Goal: Task Accomplishment & Management: Complete application form

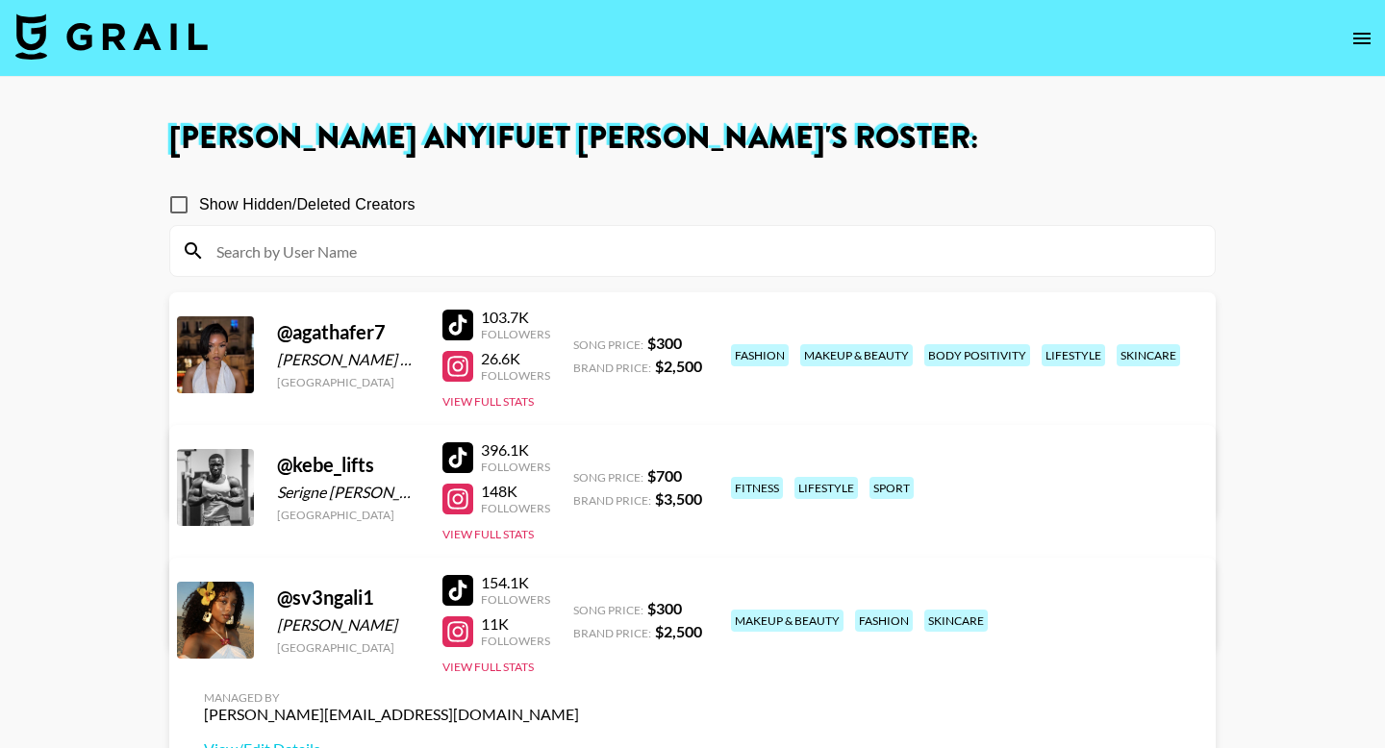
click at [1363, 39] on icon "open drawer" at bounding box center [1362, 38] width 23 height 23
select select "id"
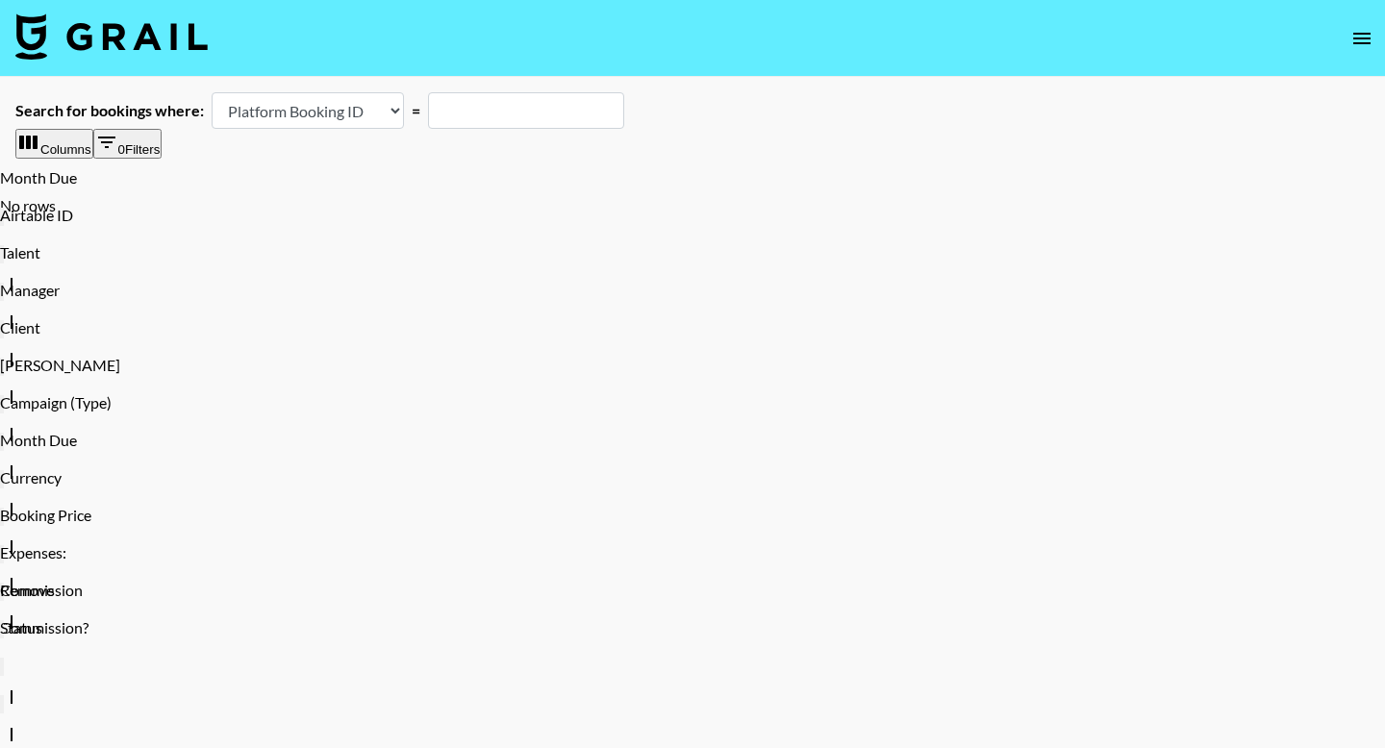
click at [1372, 35] on icon "open drawer" at bounding box center [1362, 38] width 23 height 23
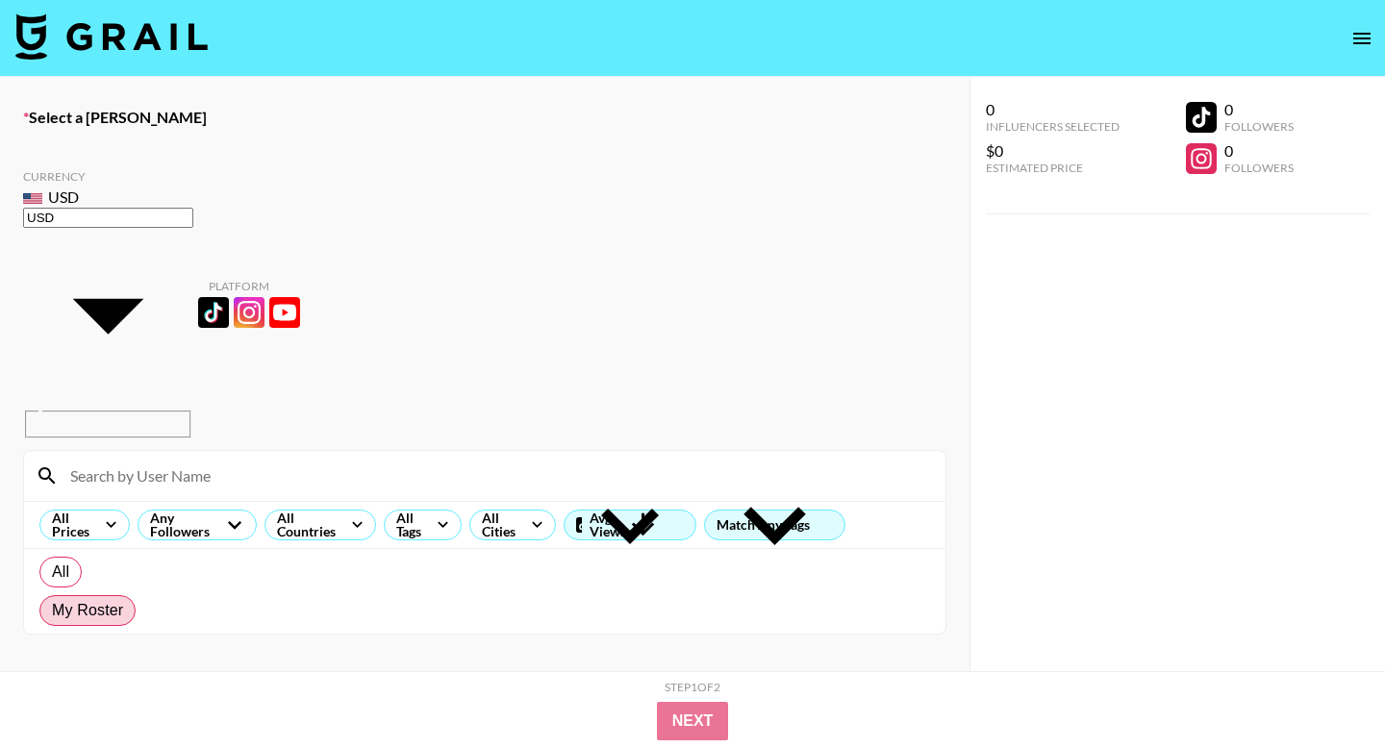
click at [147, 38] on img at bounding box center [111, 36] width 192 height 46
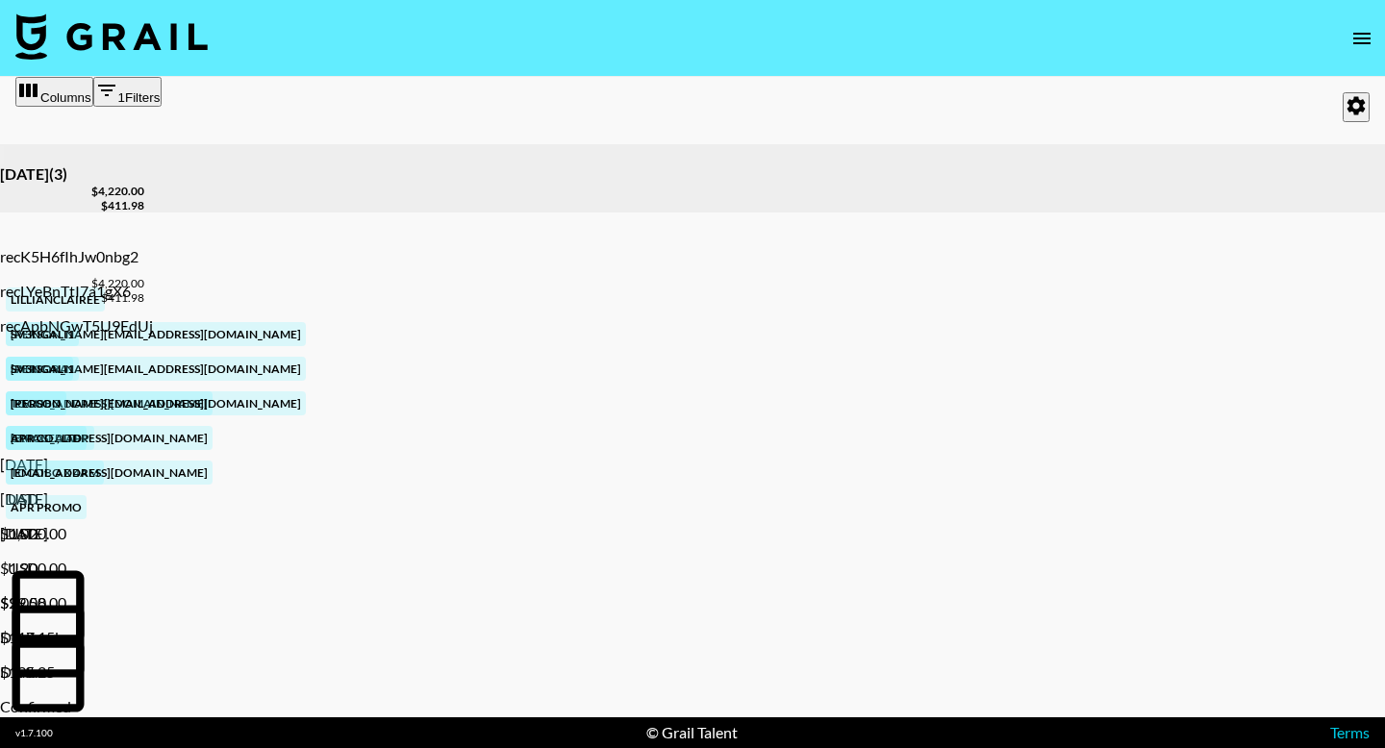
scroll to position [0, 1809]
click at [1304, 392] on div "Approve" at bounding box center [1345, 381] width 92 height 19
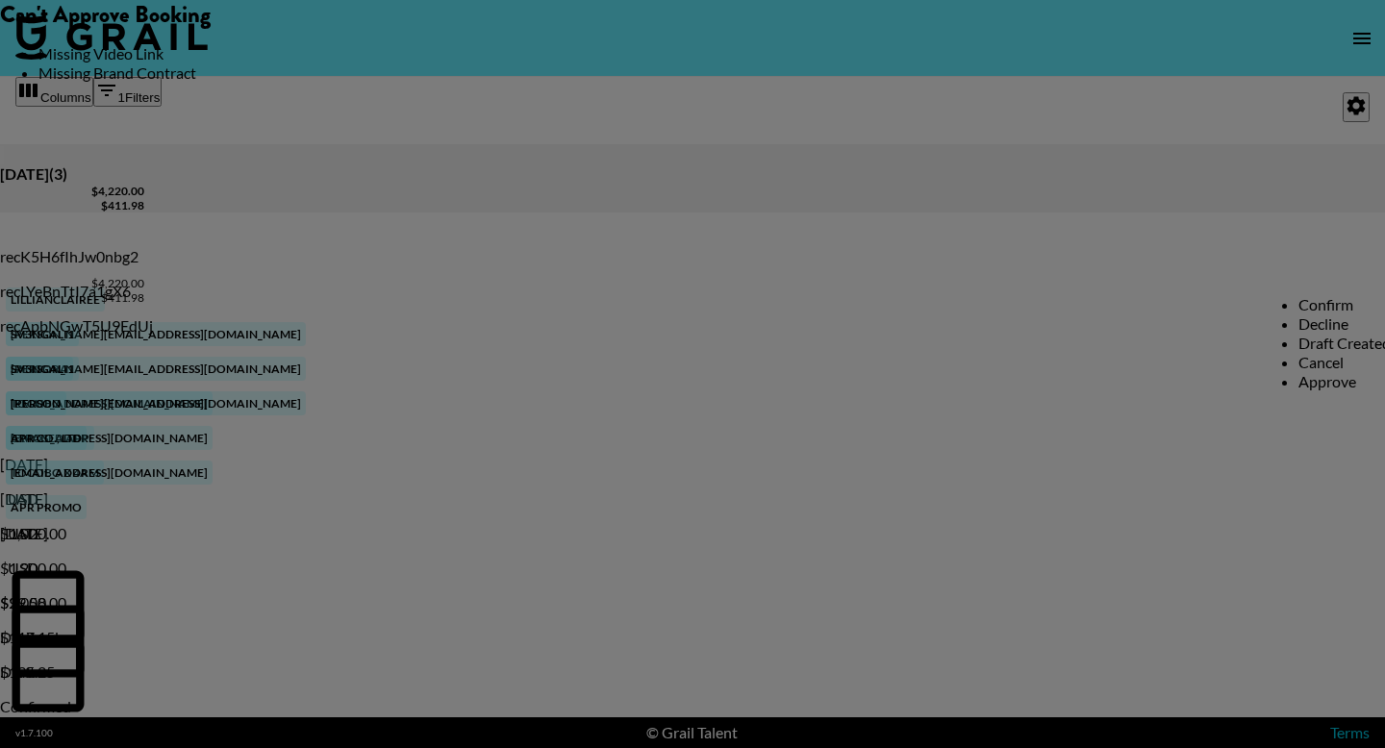
click at [756, 83] on div "Can't Approve Booking Missing Video Link Missing Brand Contract" at bounding box center [692, 41] width 1385 height 83
click at [799, 472] on div at bounding box center [692, 374] width 1385 height 748
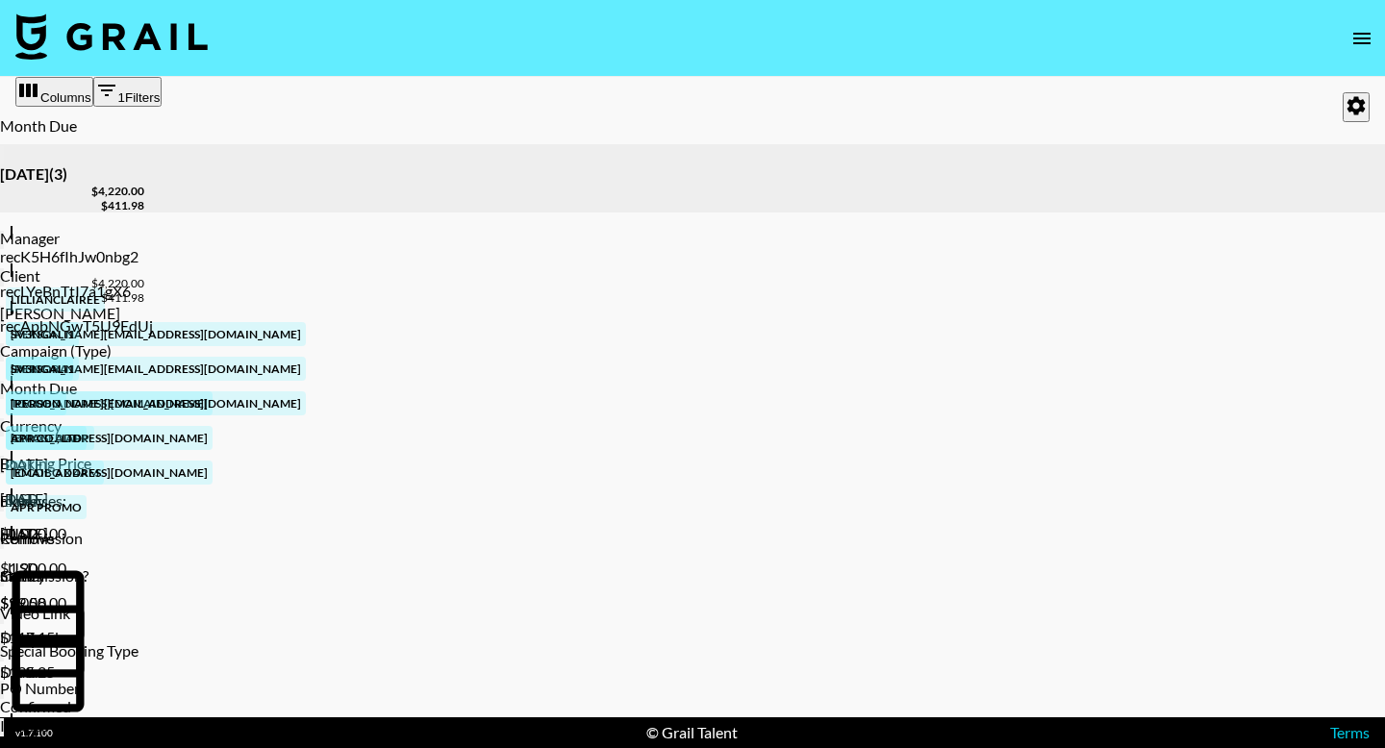
scroll to position [0, 0]
click at [79, 261] on div at bounding box center [79, 264] width 159 height 35
click at [144, 317] on div "sv3ngali1" at bounding box center [72, 334] width 144 height 35
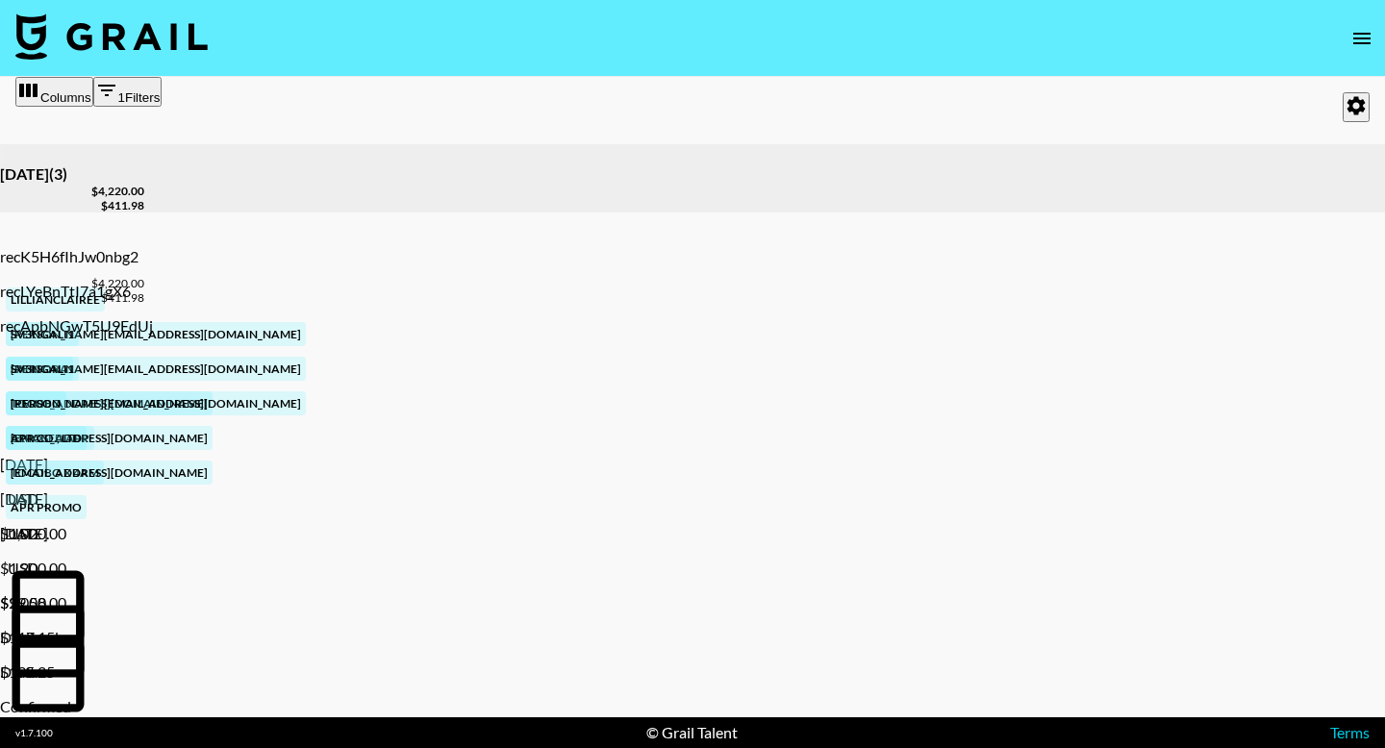
scroll to position [0, 963]
click at [144, 663] on div "draft" at bounding box center [72, 680] width 144 height 35
click at [144, 697] on div at bounding box center [72, 714] width 144 height 35
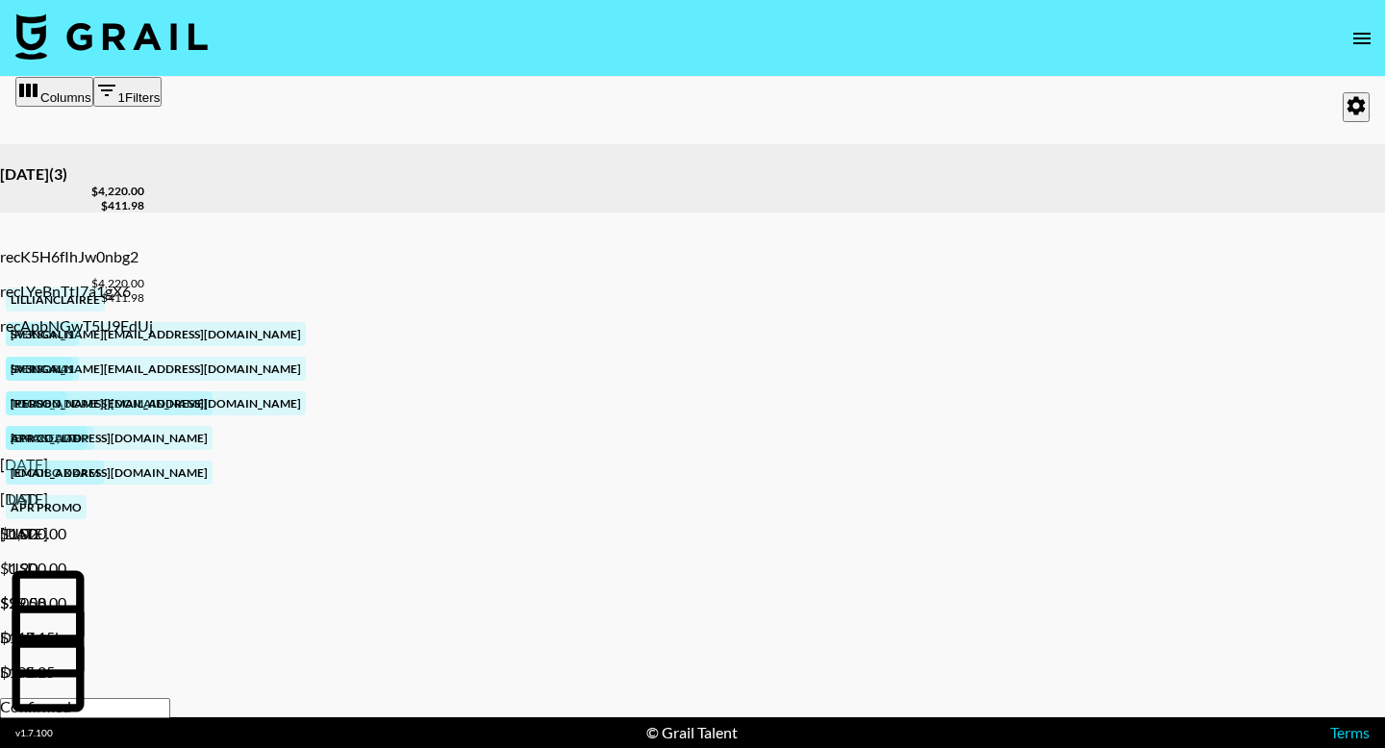
type input "[URL][DOMAIN_NAME]"
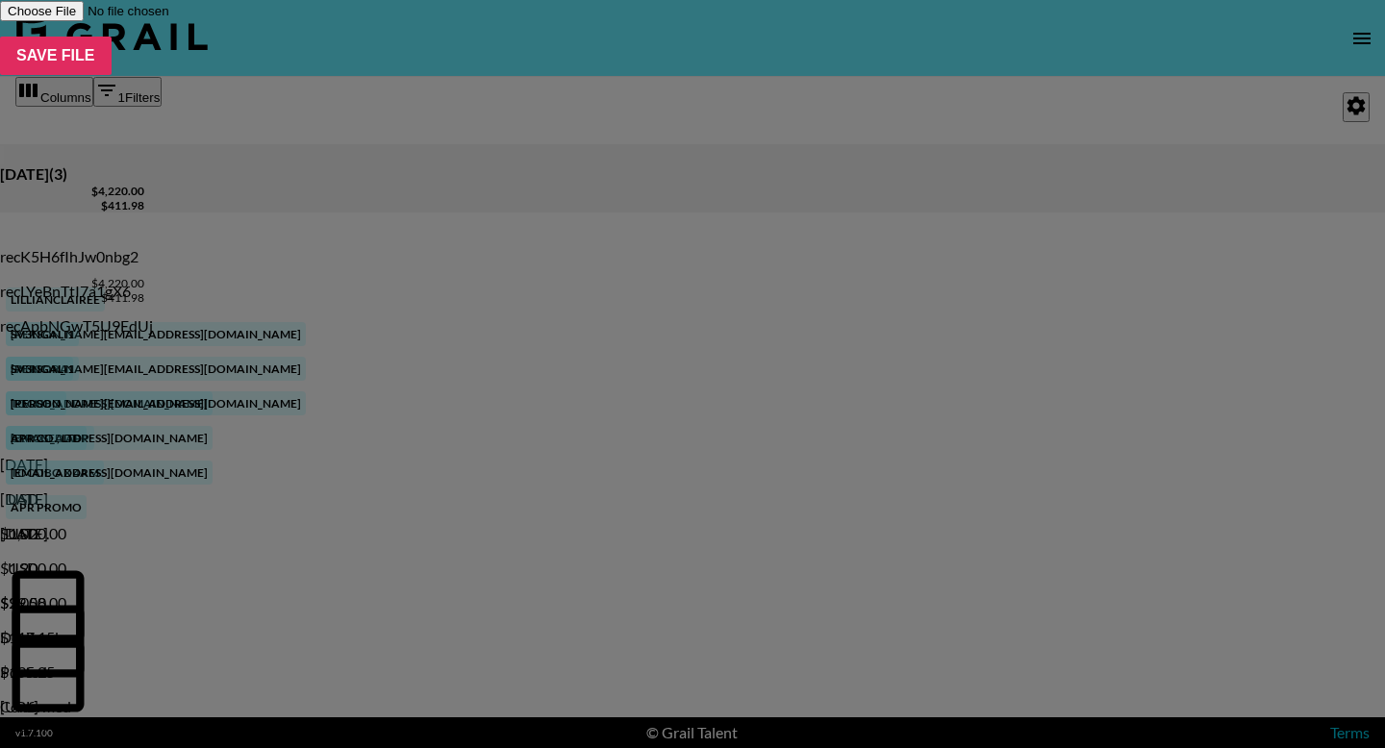
click at [243, 21] on input "file" at bounding box center [121, 11] width 243 height 20
type input "C:\fakepath\Tocobo TikTok Contract_@sv3ngali1_2508 - 25. 8. 19. 오후 8_45.pdf"
click at [112, 75] on input "Save File" at bounding box center [56, 56] width 112 height 38
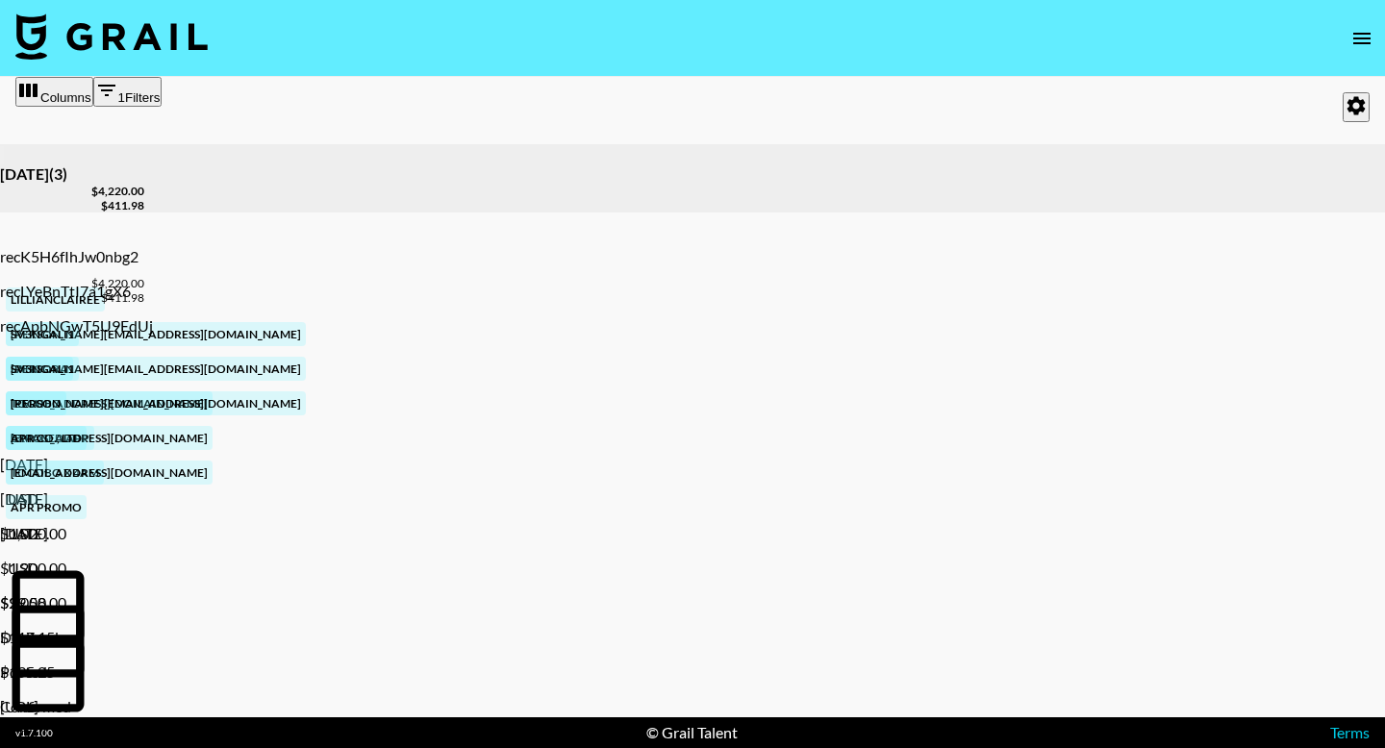
click at [1313, 392] on div "Approve" at bounding box center [1345, 381] width 92 height 19
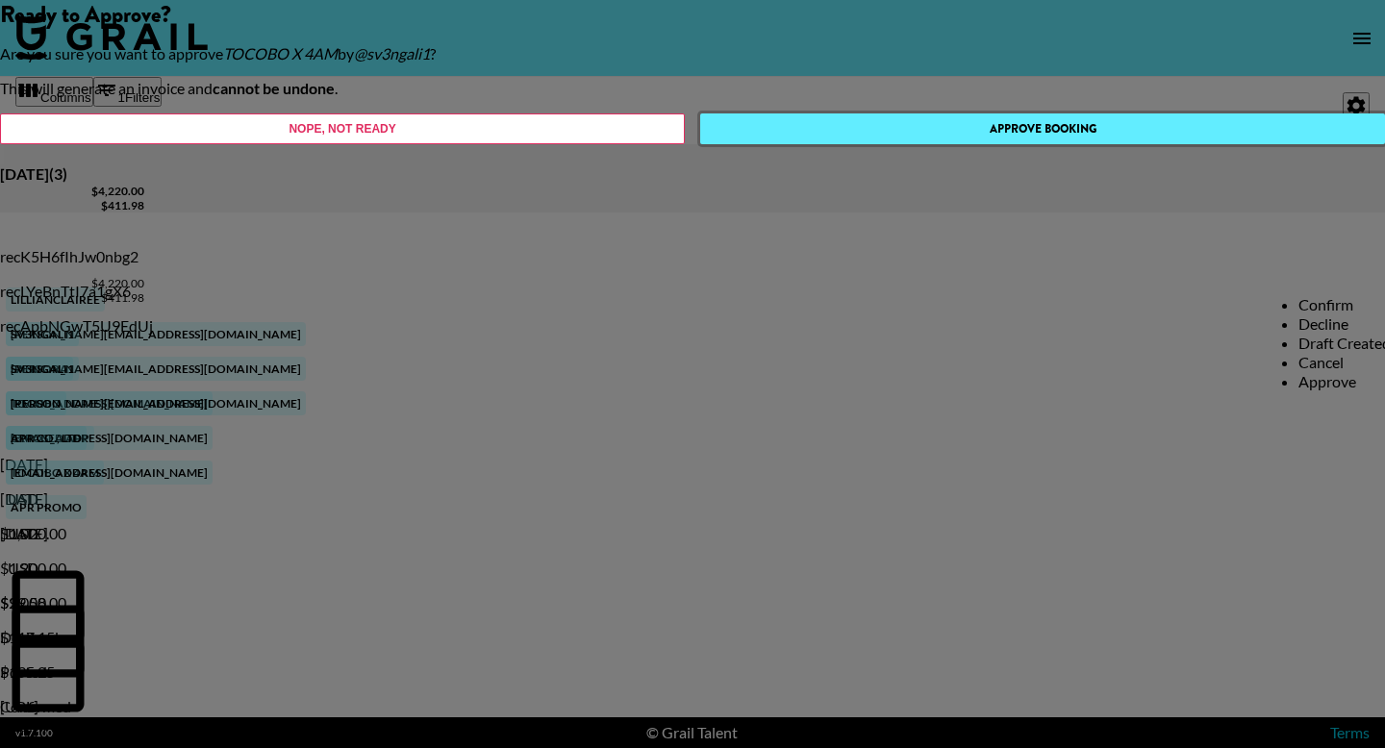
click at [785, 144] on button "Approve Booking" at bounding box center [1042, 129] width 685 height 31
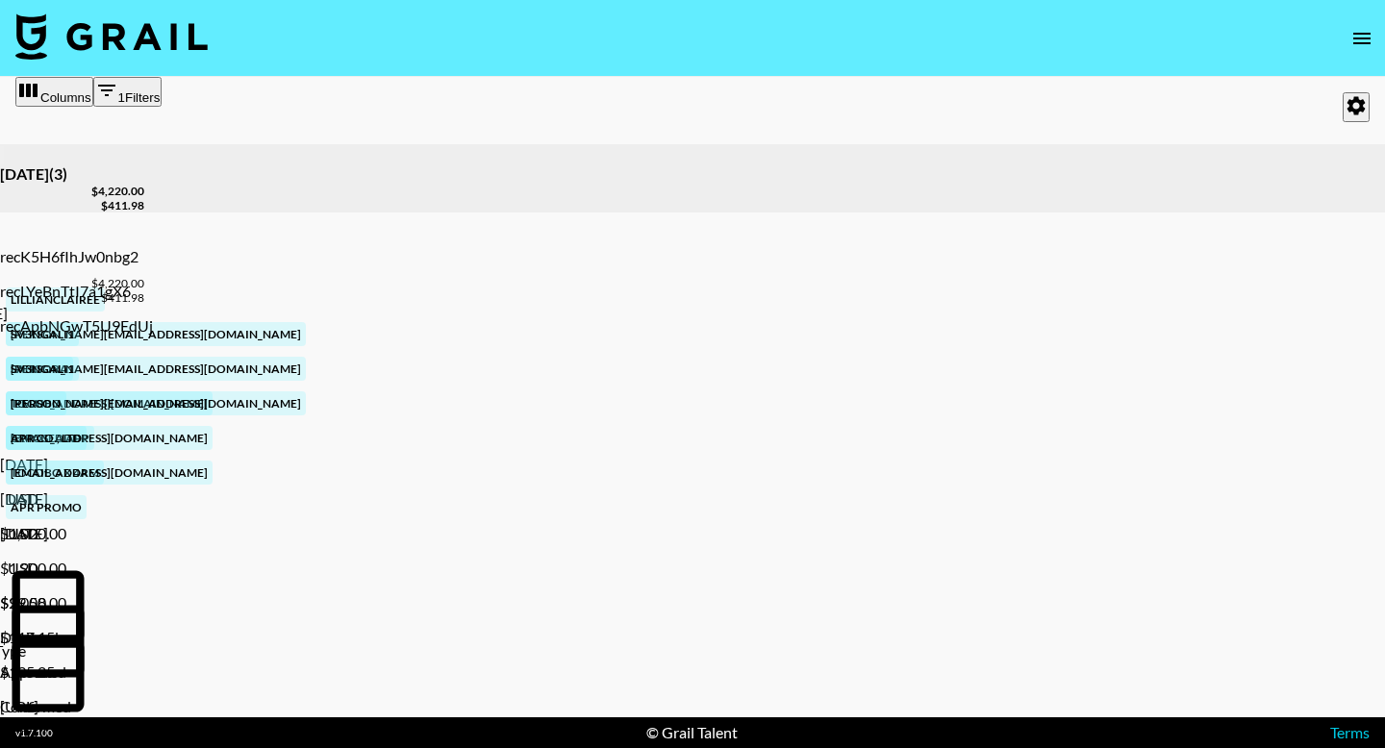
scroll to position [0, 0]
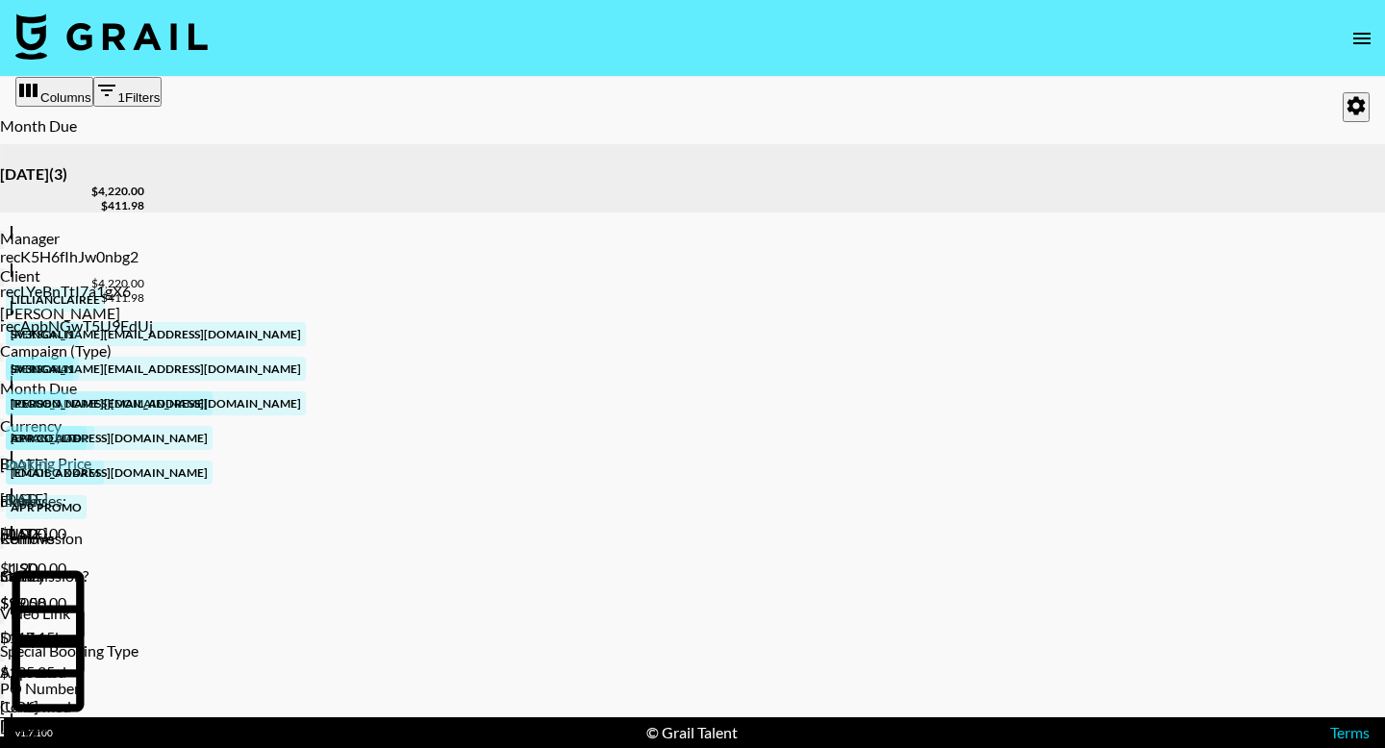
click at [1364, 40] on icon "open drawer" at bounding box center [1362, 38] width 23 height 23
